Goal: Find specific page/section: Find specific page/section

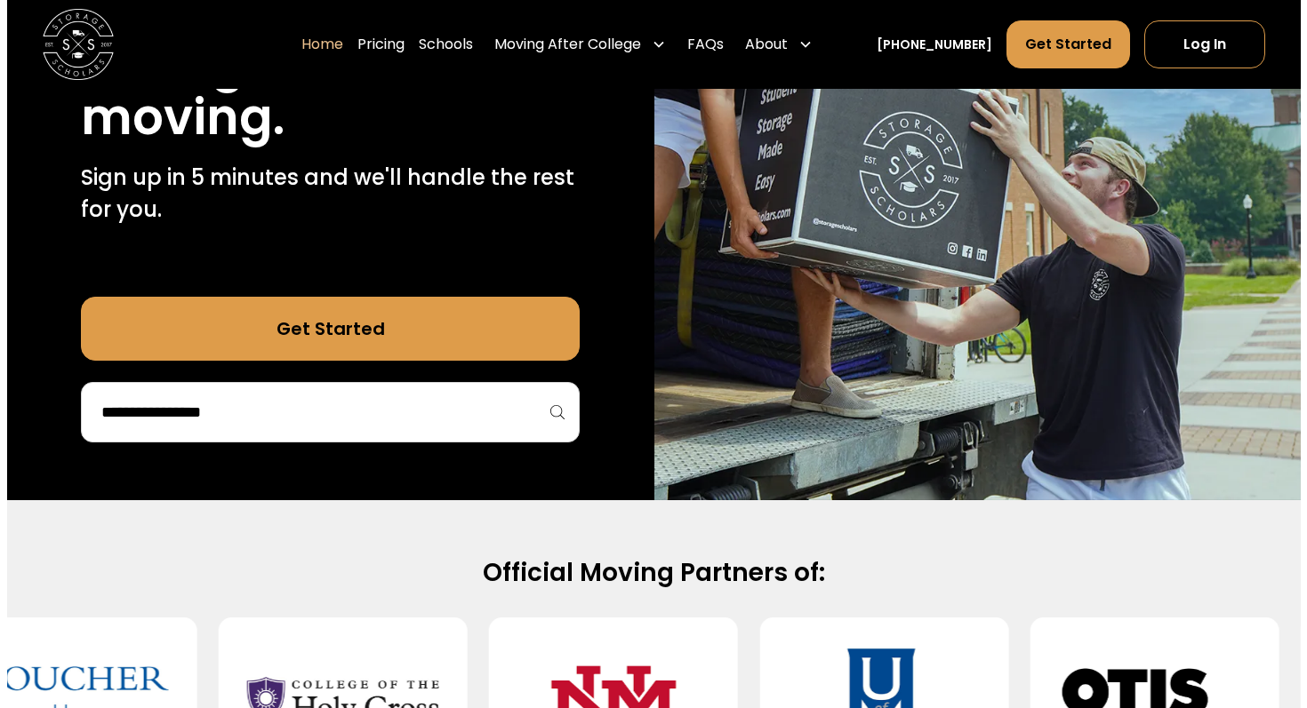
scroll to position [356, 0]
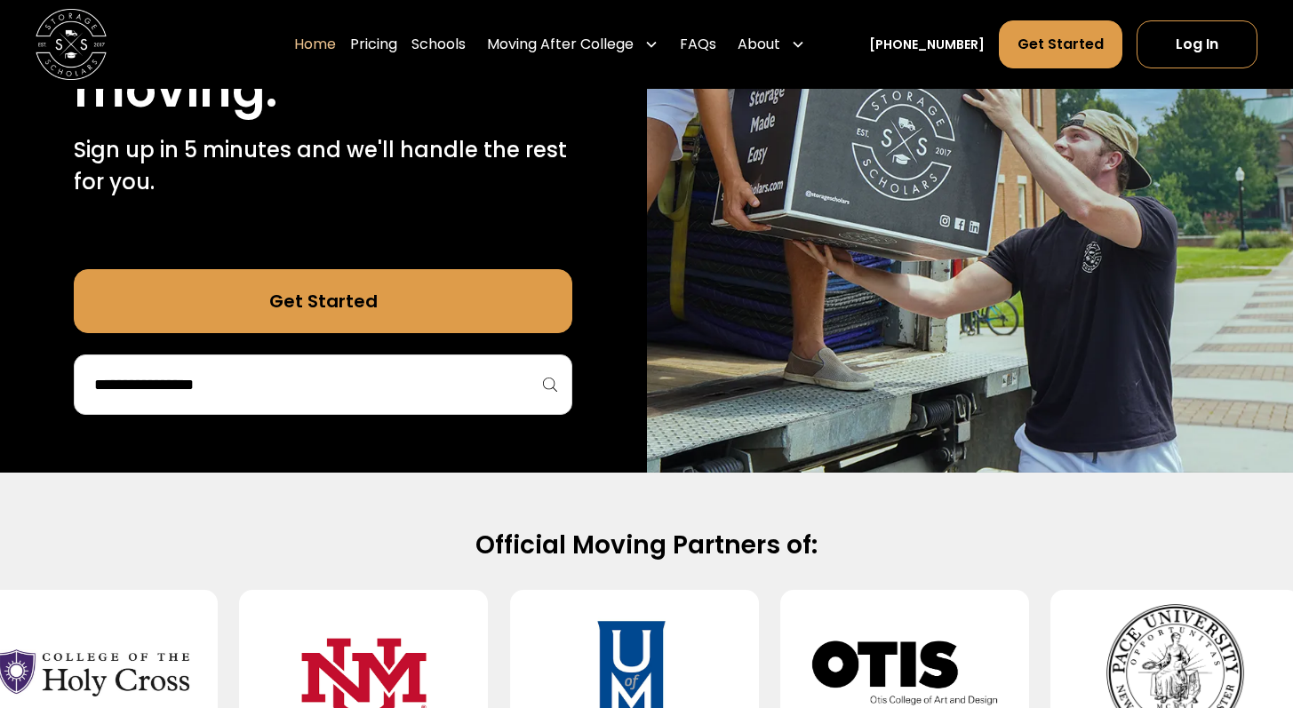
click at [451, 412] on div at bounding box center [323, 385] width 499 height 60
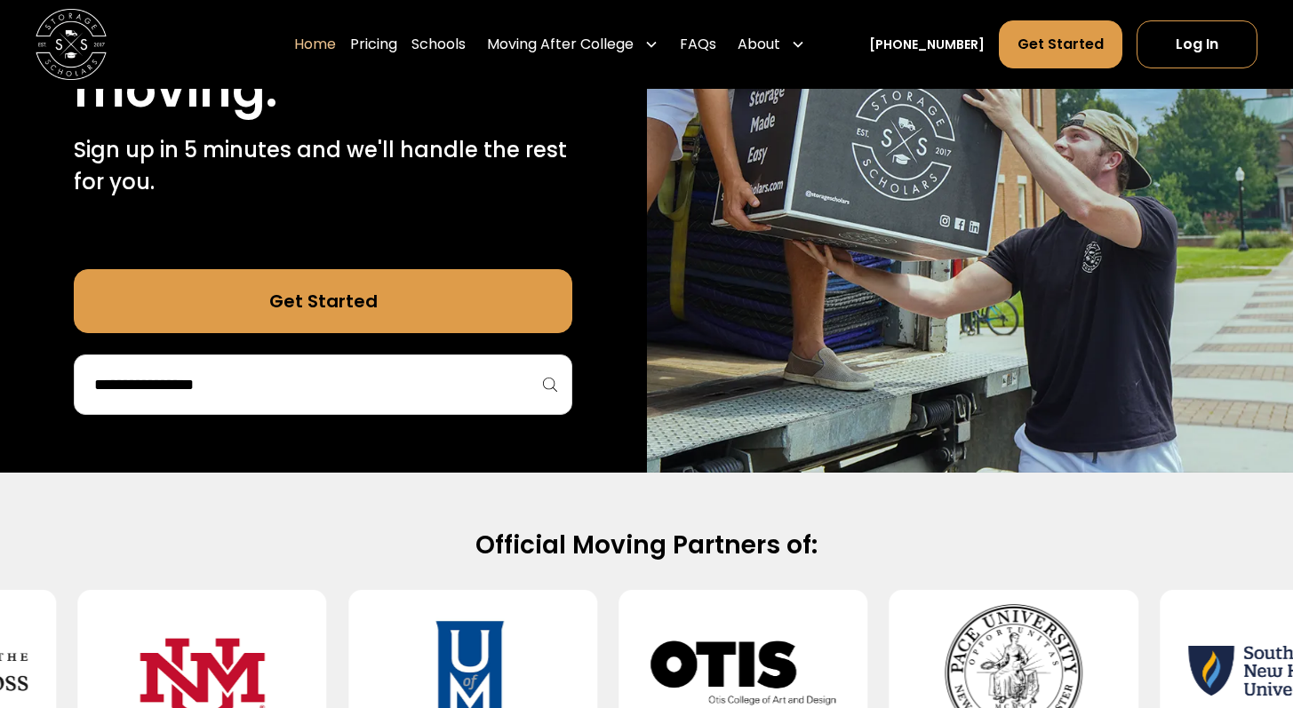
click at [435, 388] on input "search" at bounding box center [322, 385] width 461 height 30
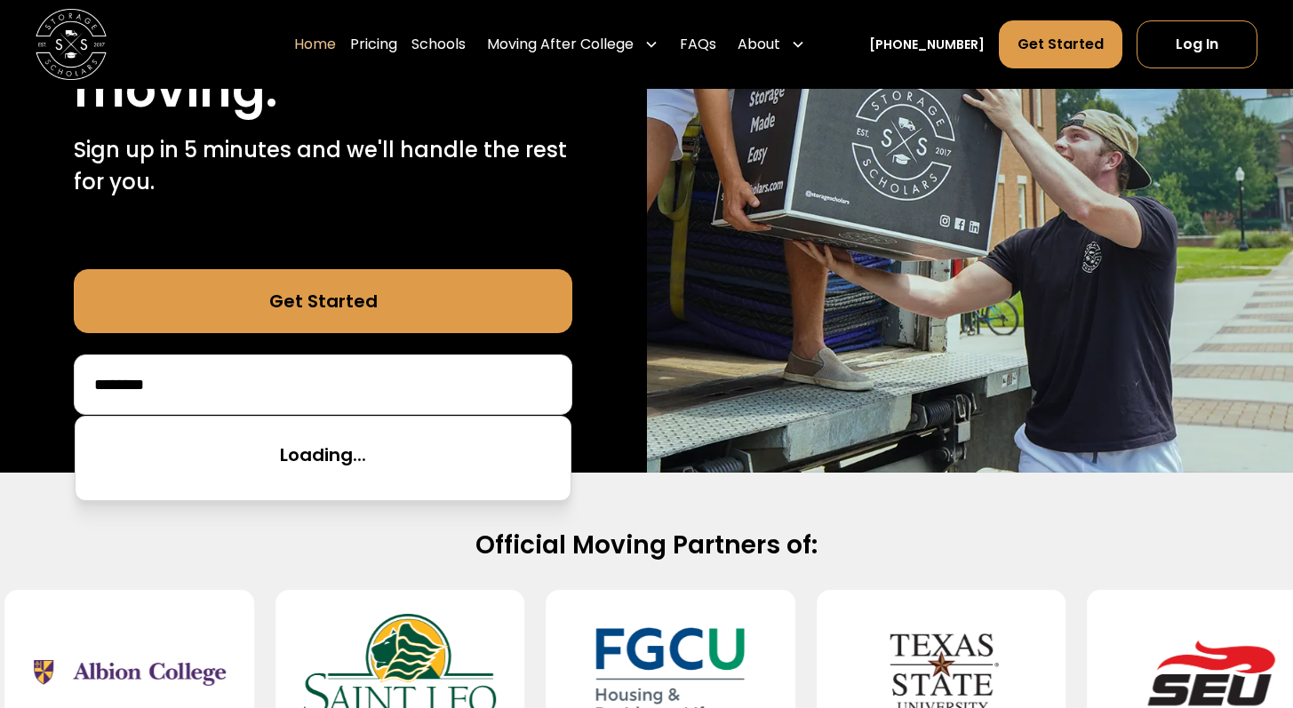
click at [434, 393] on input "********" at bounding box center [322, 385] width 461 height 30
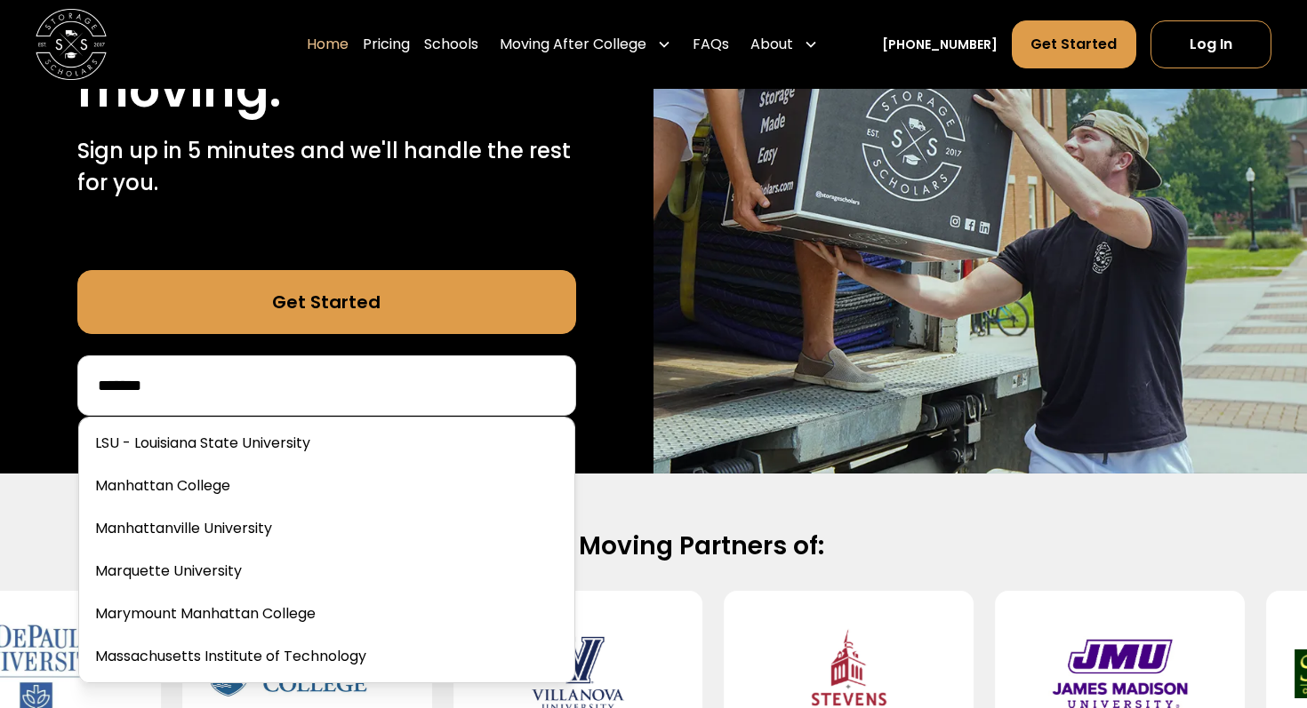
scroll to position [0, 0]
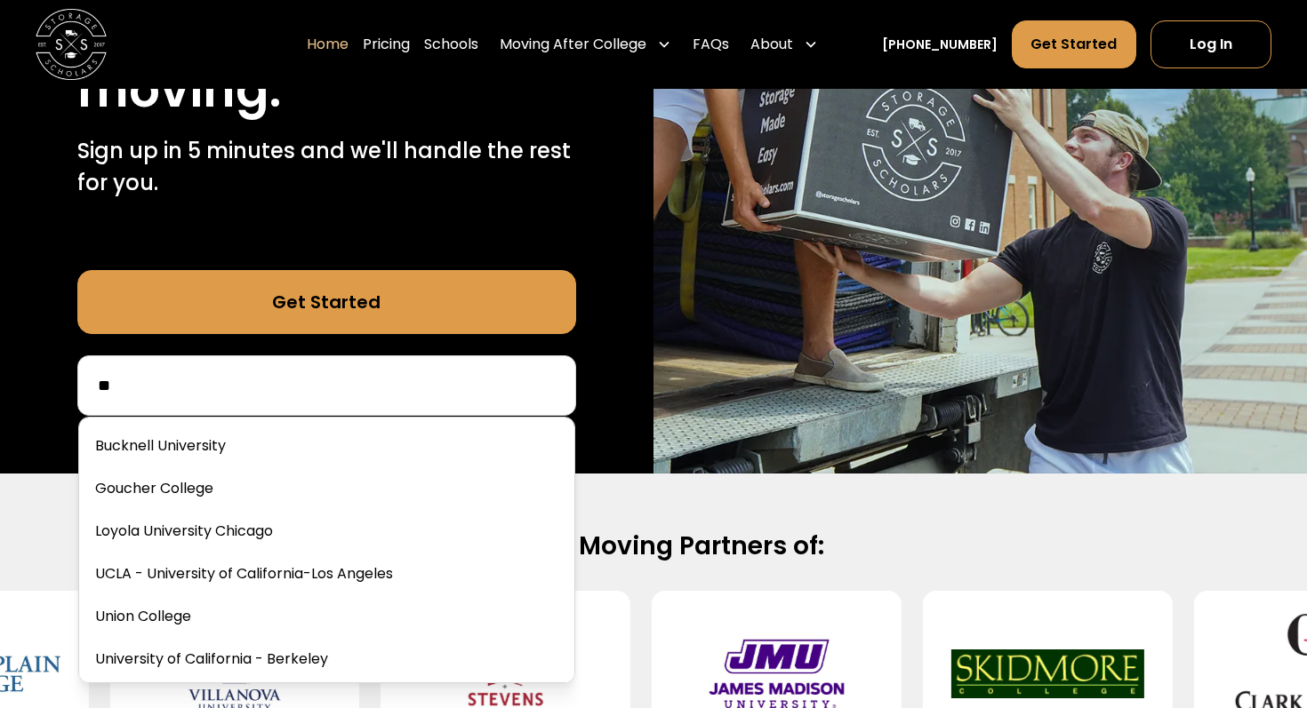
type input "*"
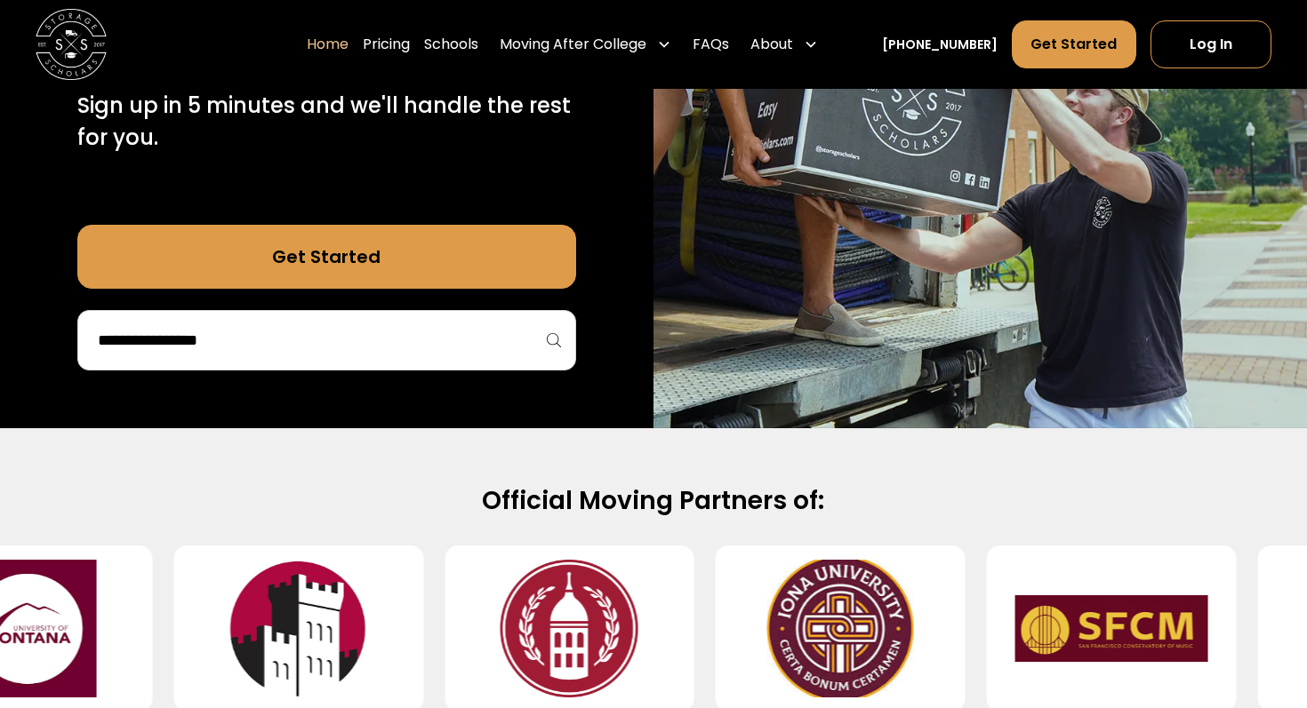
scroll to position [356, 0]
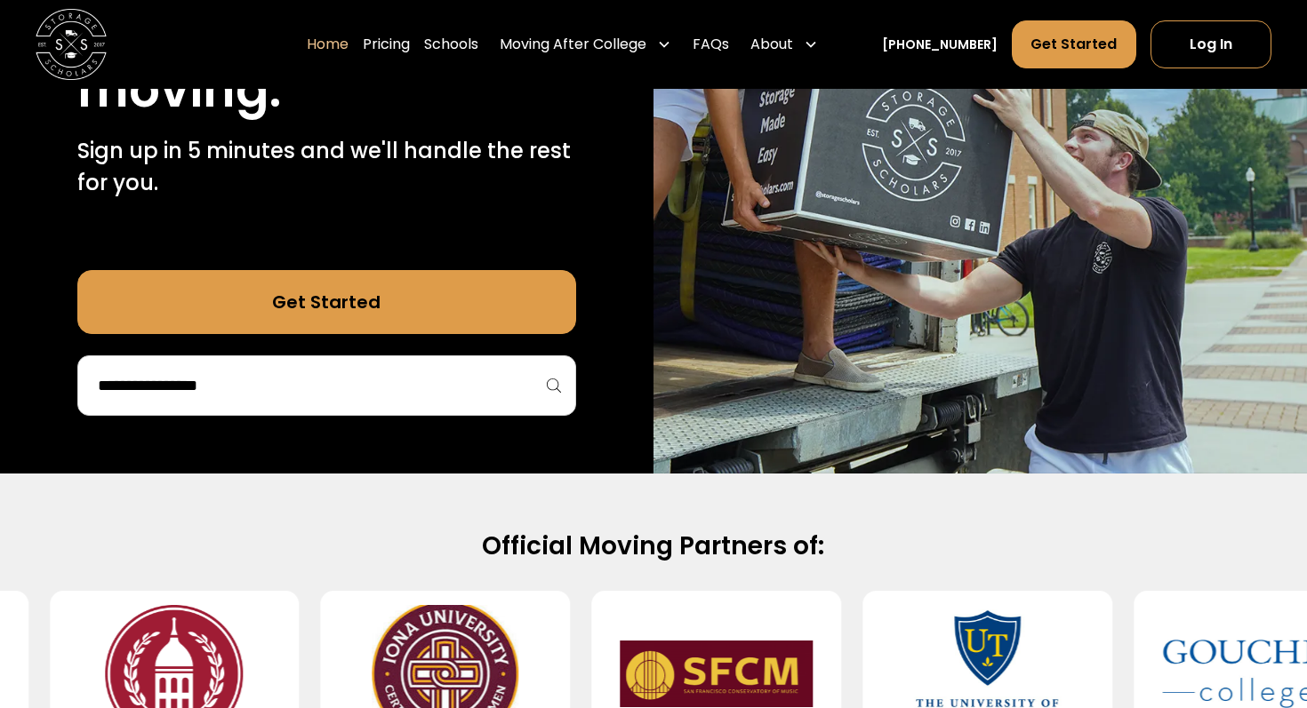
click at [420, 377] on input "search" at bounding box center [326, 386] width 461 height 30
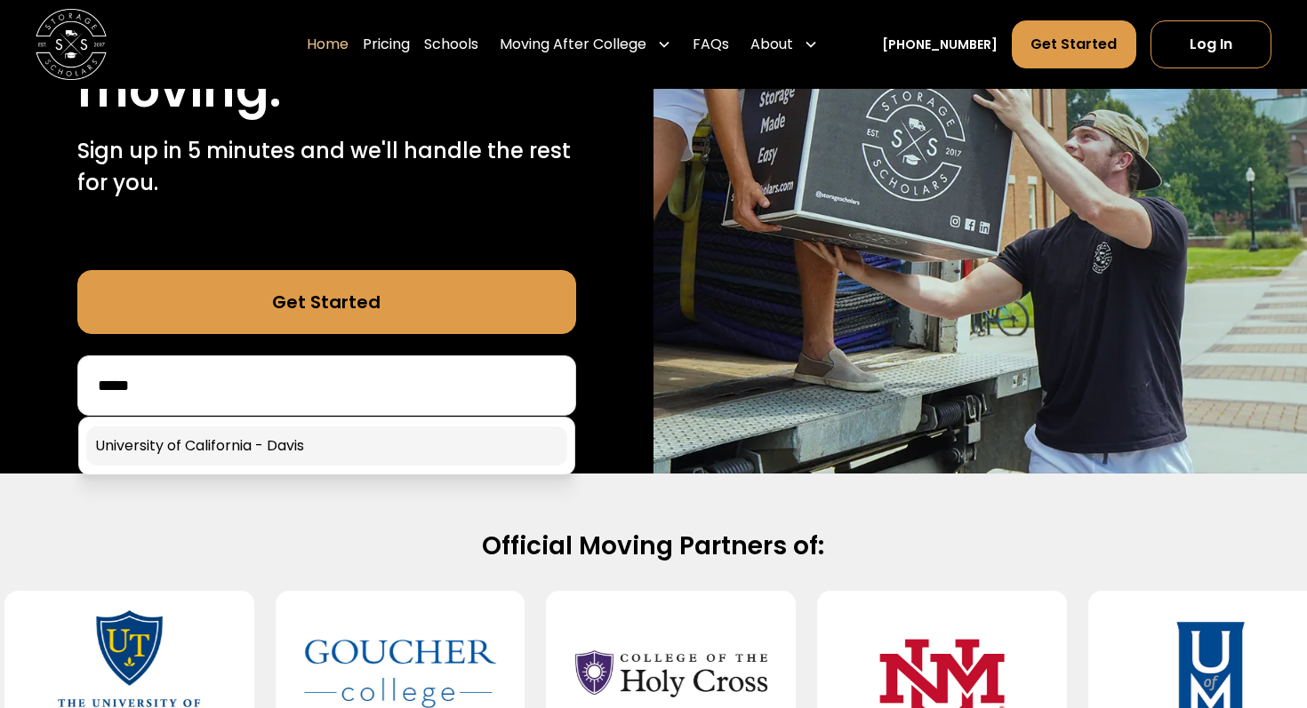
type input "*****"
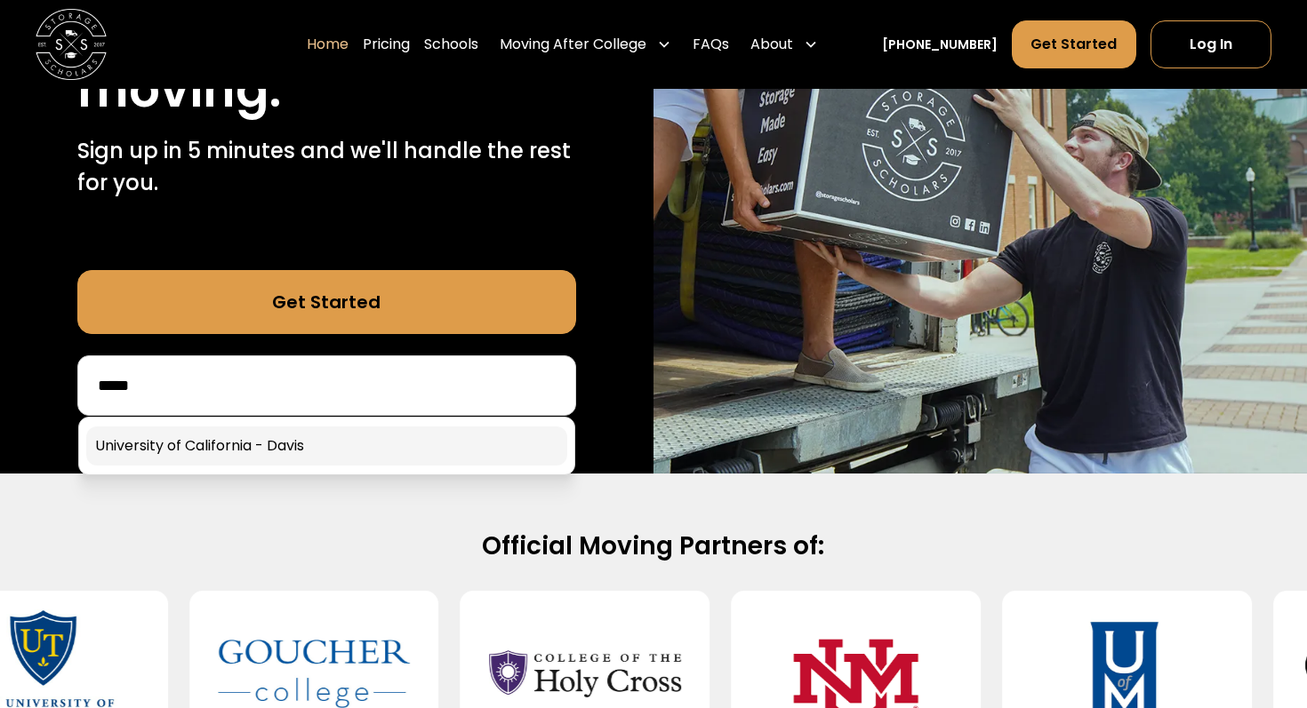
click at [342, 456] on link at bounding box center [326, 446] width 481 height 39
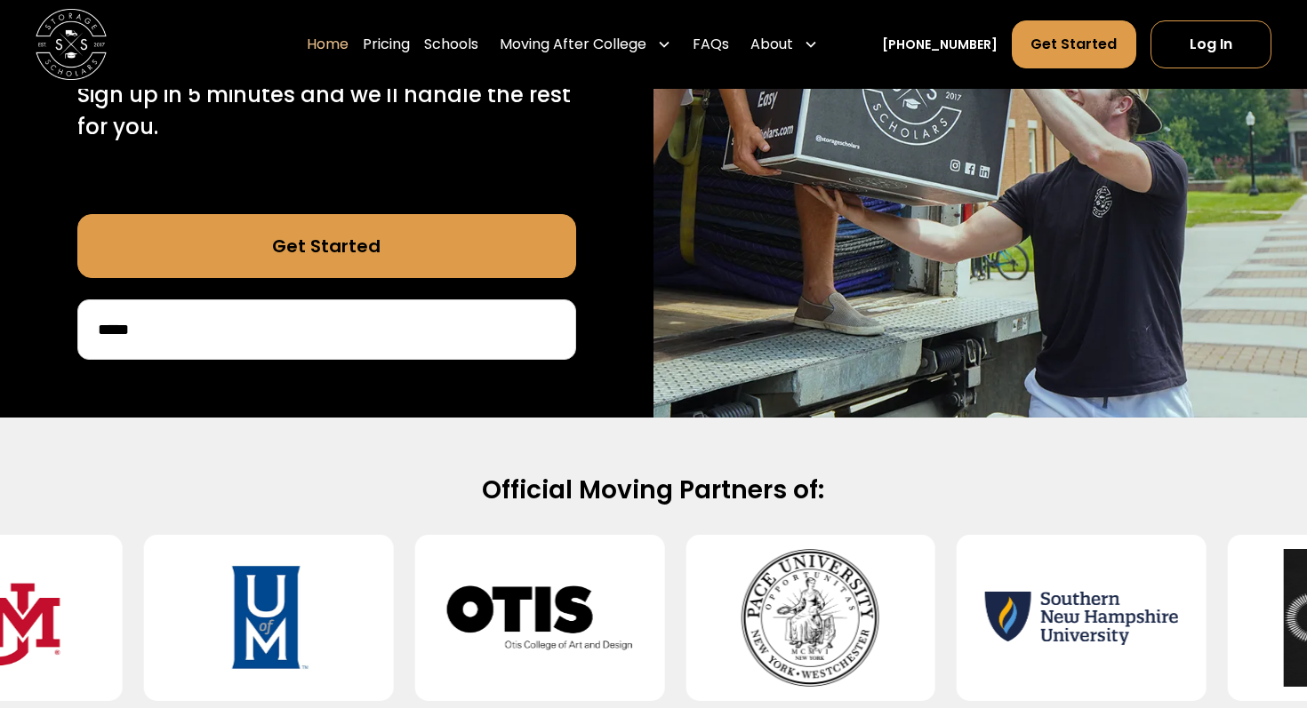
scroll to position [419, 0]
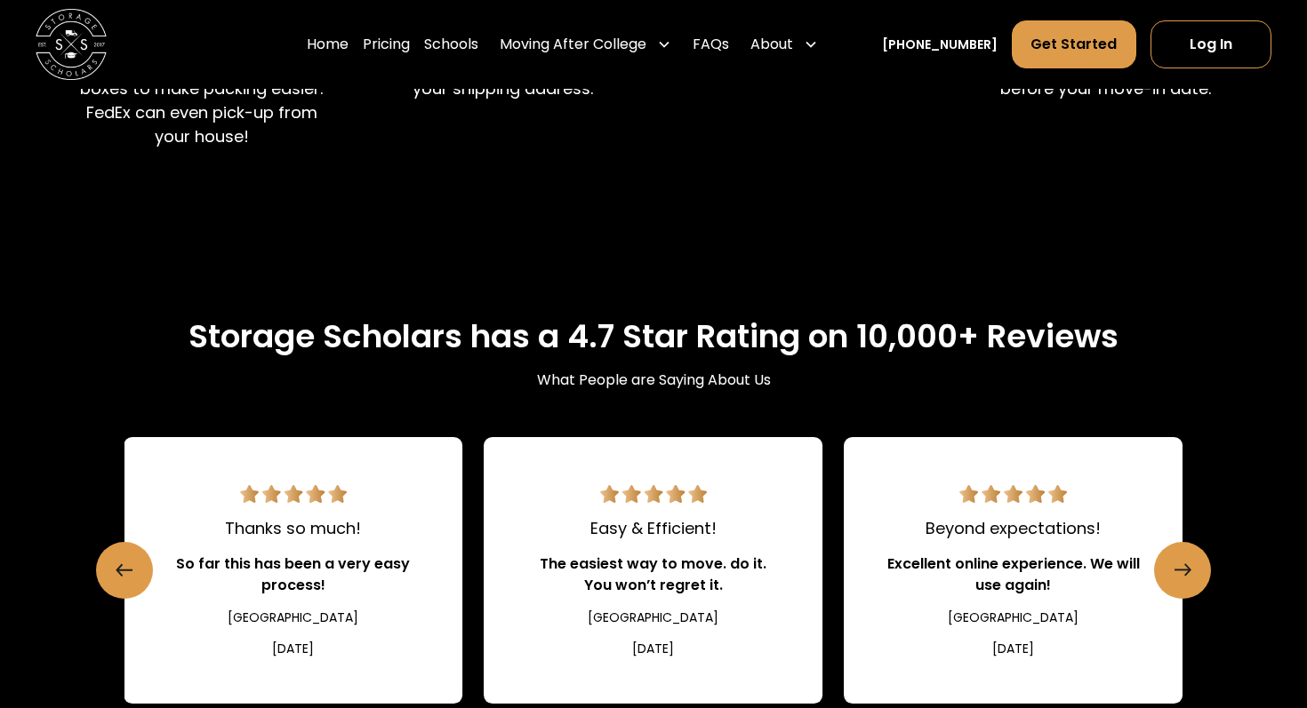
scroll to position [1679, 0]
